Goal: Obtain resource: Obtain resource

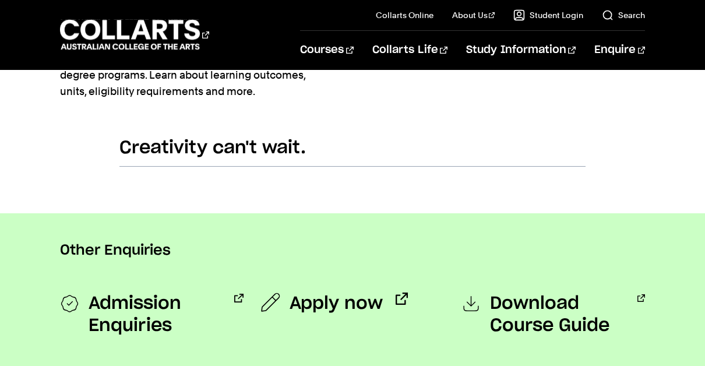
scroll to position [757, 0]
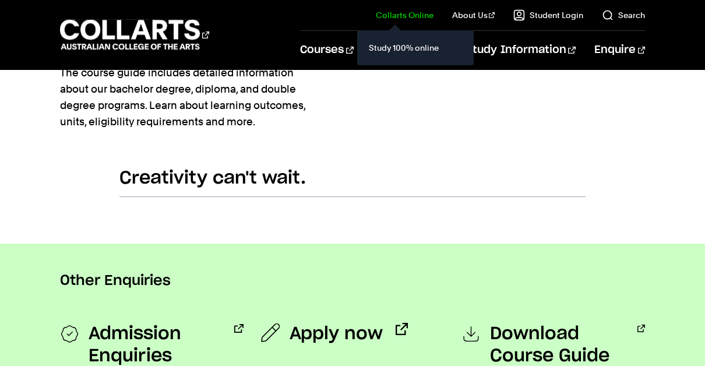
click at [409, 14] on link "Collarts Online" at bounding box center [405, 15] width 58 height 12
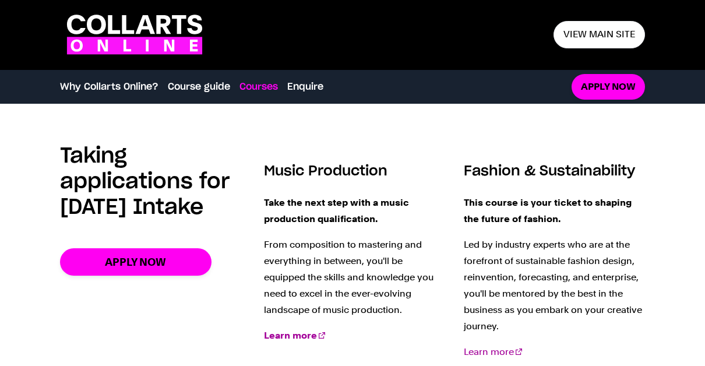
scroll to position [1466, 0]
